Goal: Task Accomplishment & Management: Use online tool/utility

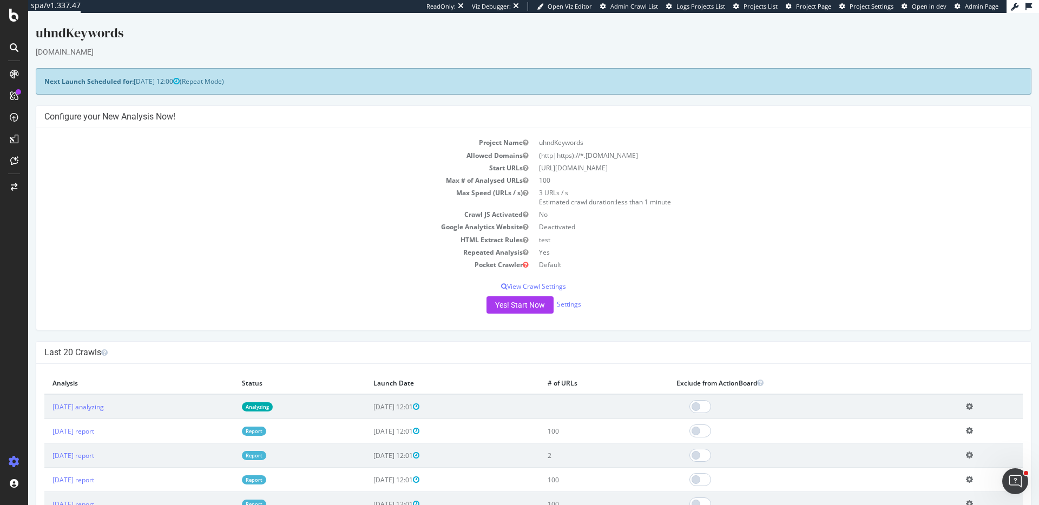
click at [973, 409] on icon at bounding box center [969, 407] width 7 height 8
click at [944, 434] on link "Delete analysis" at bounding box center [929, 437] width 87 height 15
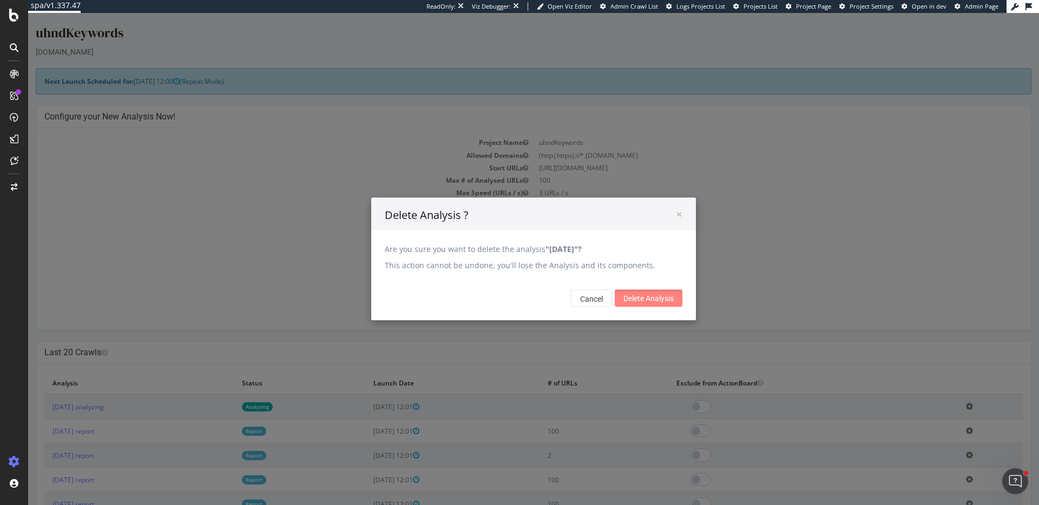
click at [671, 304] on input "Delete Analysis" at bounding box center [649, 298] width 68 height 17
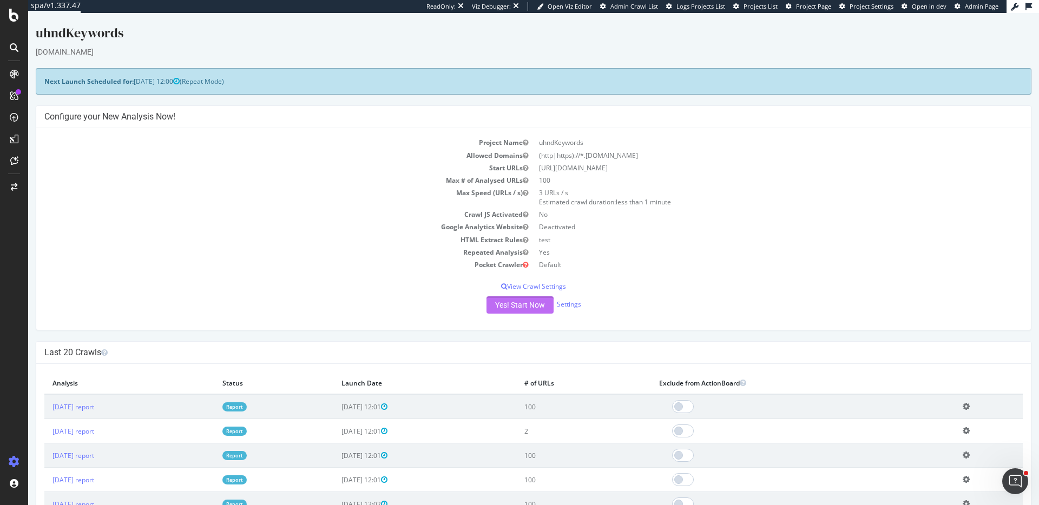
click at [509, 305] on button "Yes! Start Now" at bounding box center [519, 304] width 67 height 17
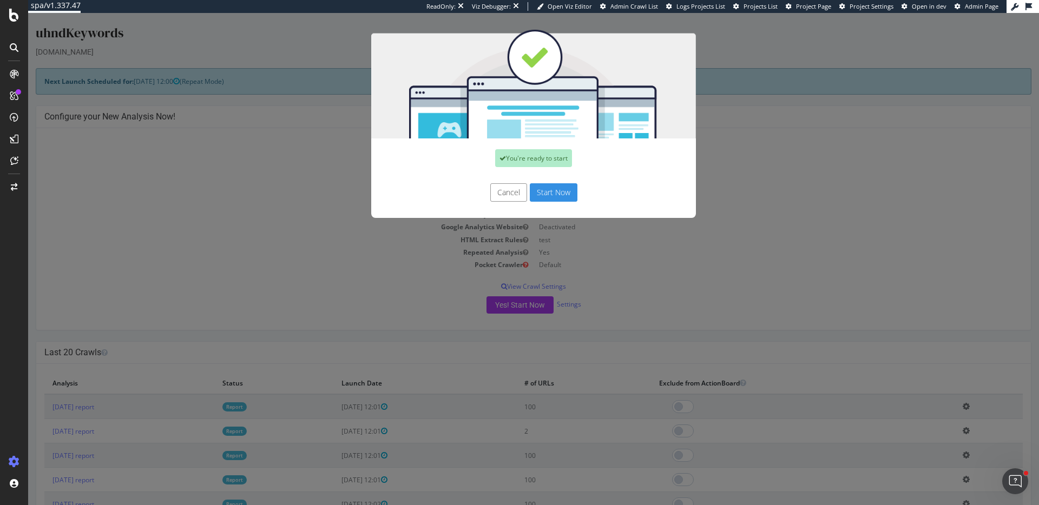
click at [572, 189] on button "Start Now" at bounding box center [554, 192] width 48 height 18
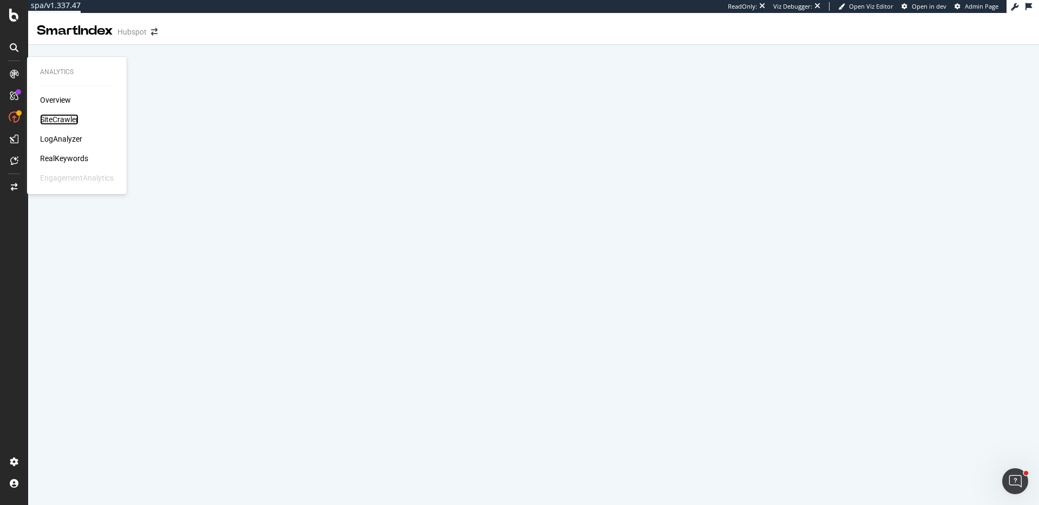
click at [57, 118] on div "SiteCrawler" at bounding box center [59, 119] width 38 height 11
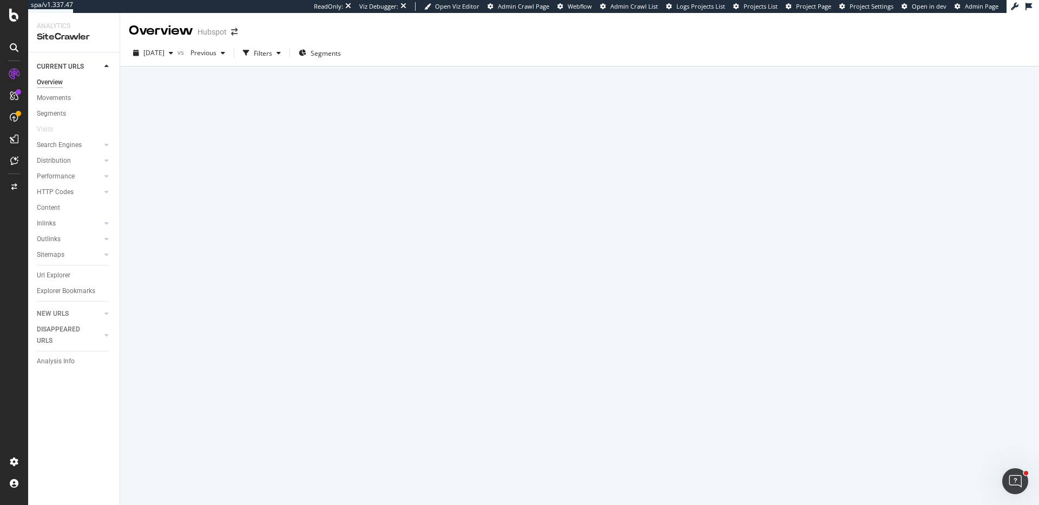
click at [818, 4] on span "Project Page" at bounding box center [813, 6] width 35 height 8
